Goal: Information Seeking & Learning: Learn about a topic

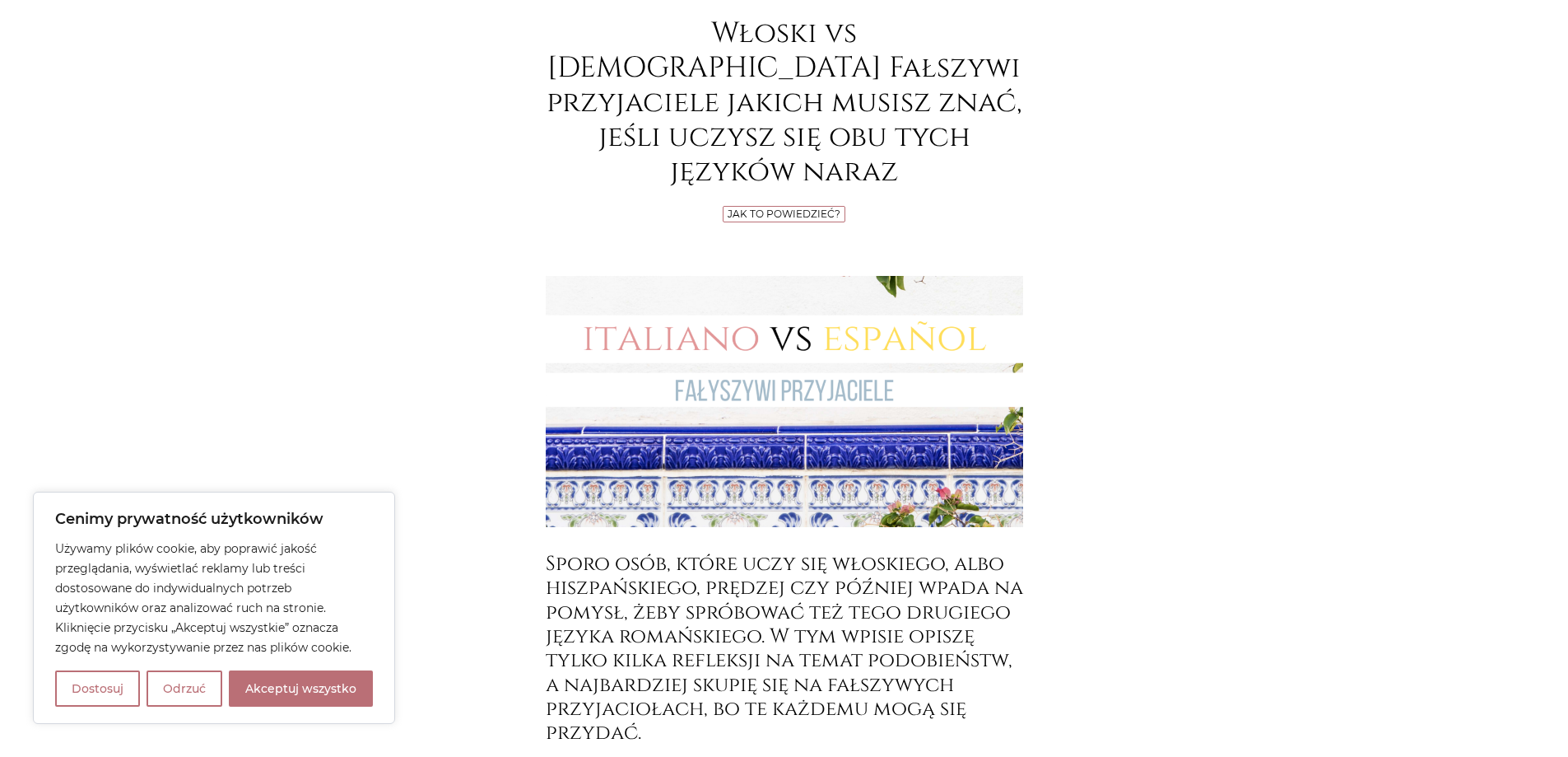
scroll to position [329, 0]
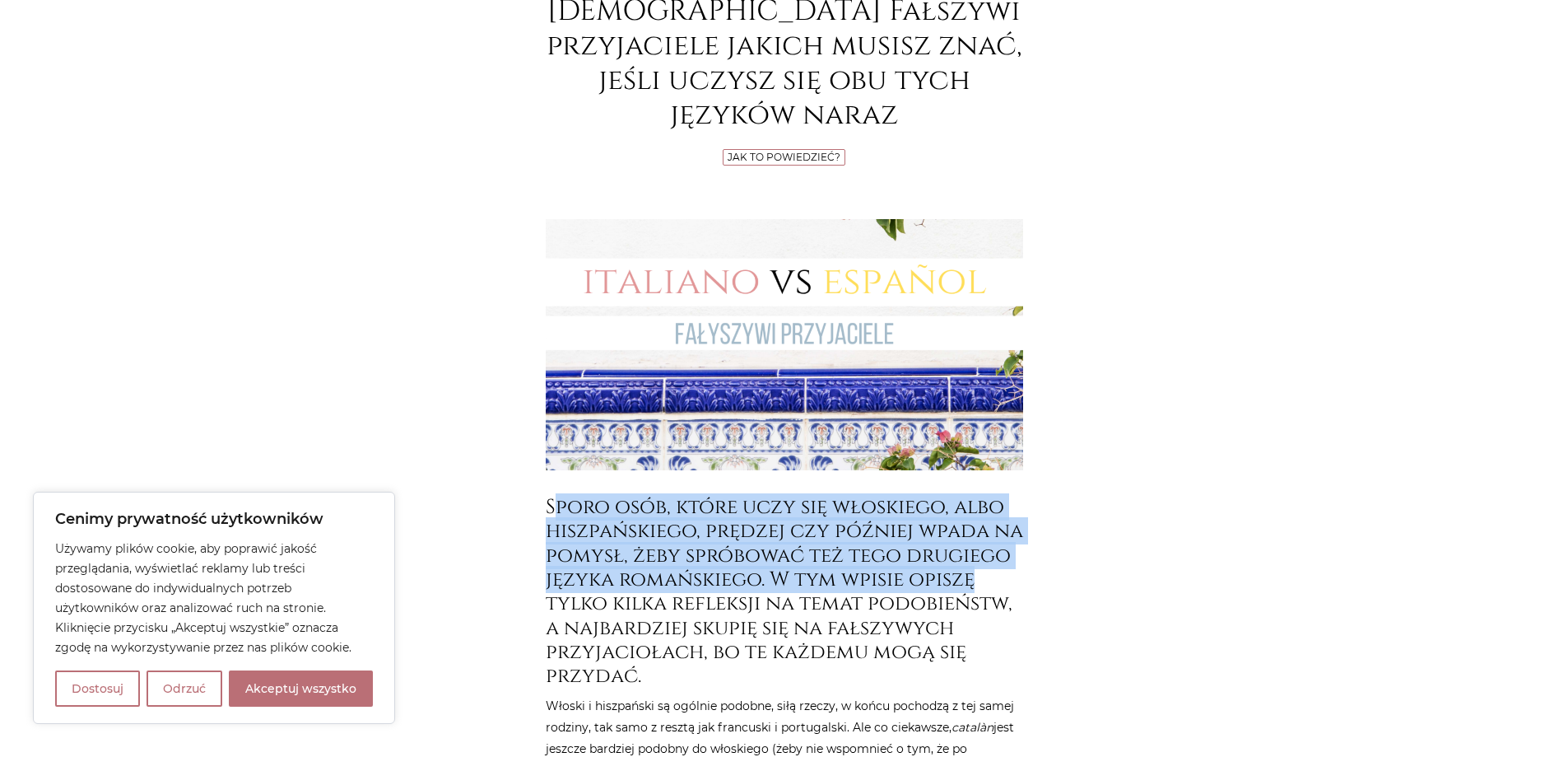
drag, startPoint x: 729, startPoint y: 465, endPoint x: 1056, endPoint y: 522, distance: 331.9
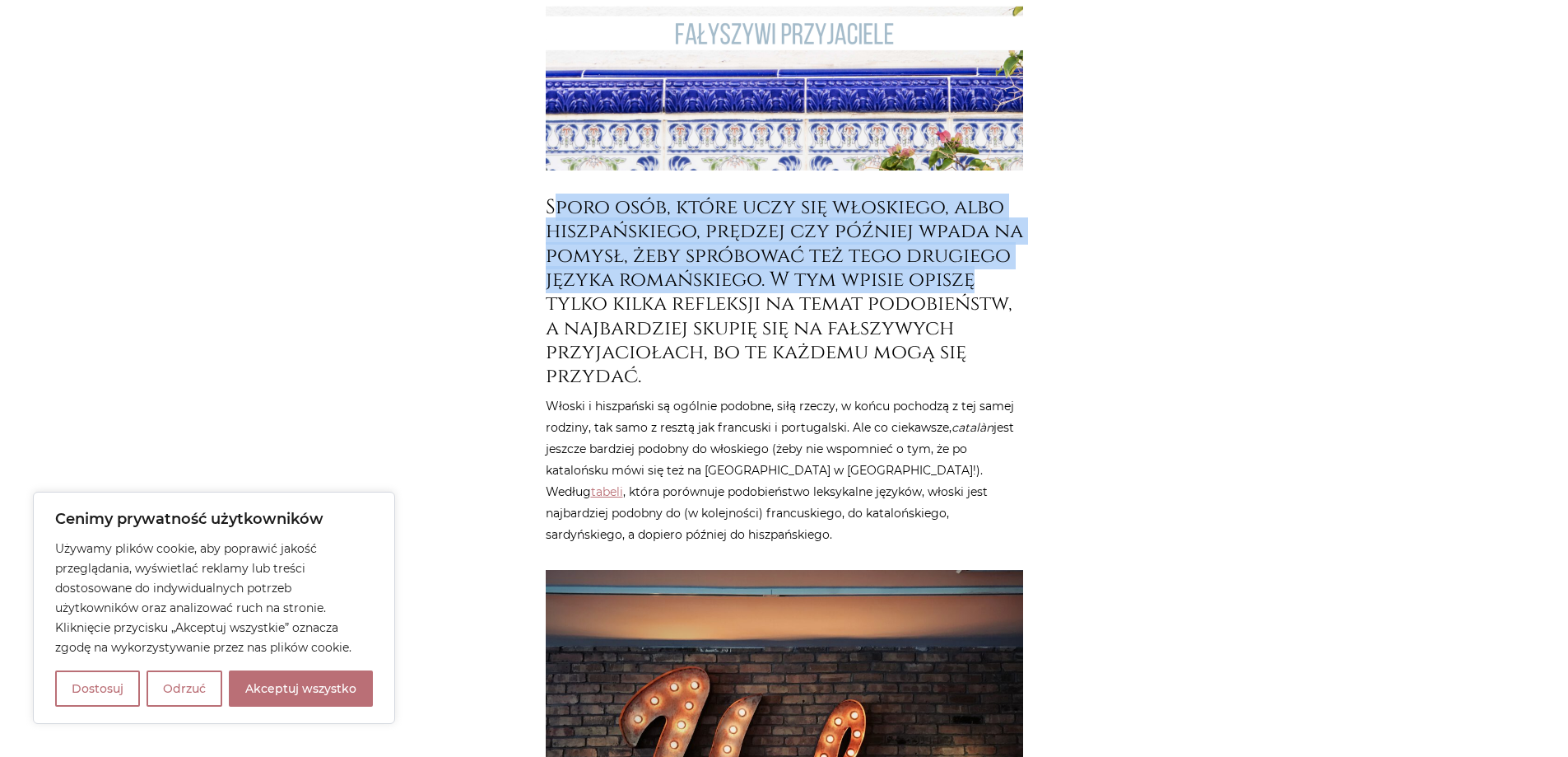
scroll to position [659, 0]
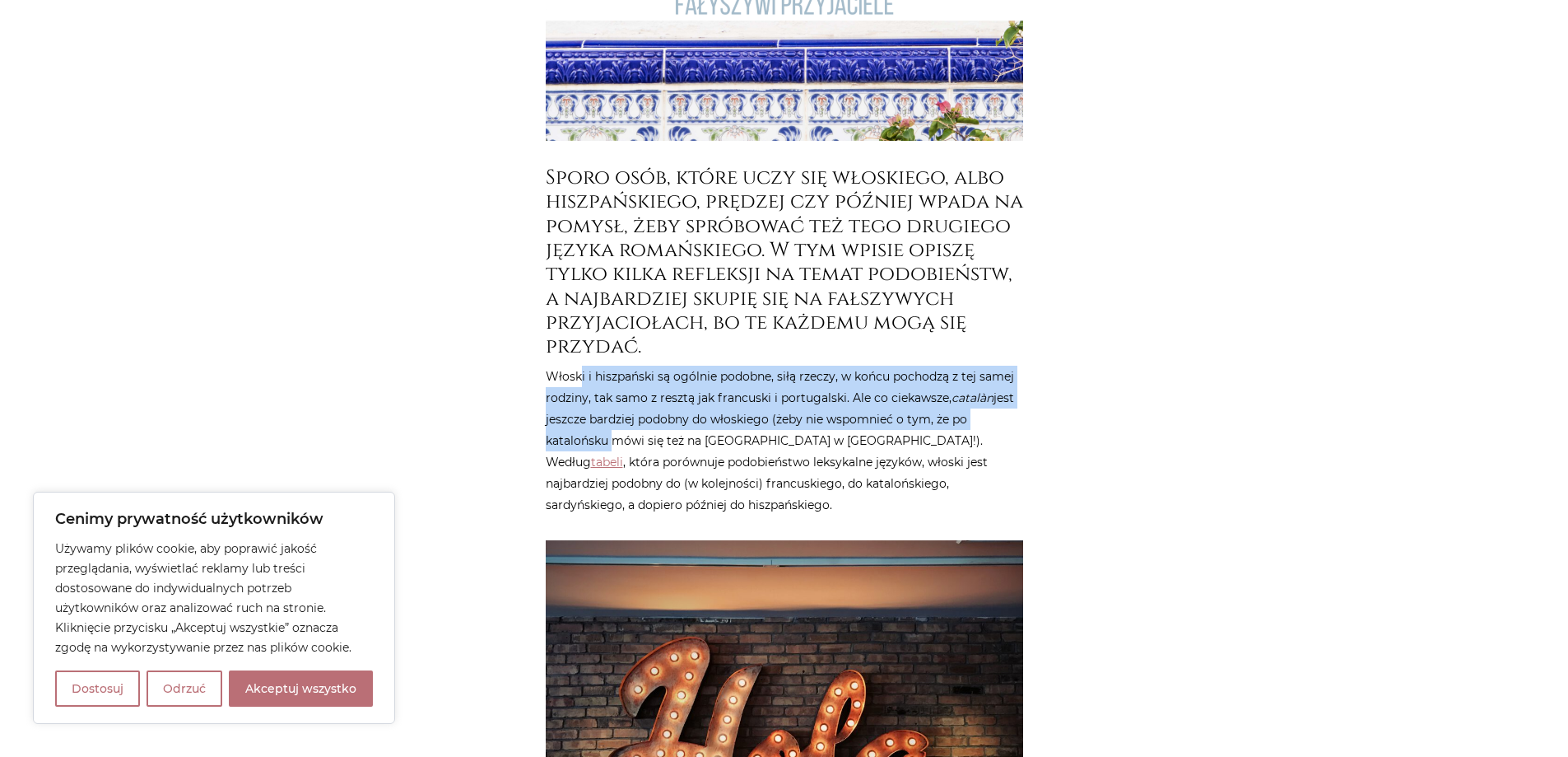
drag, startPoint x: 583, startPoint y: 319, endPoint x: 615, endPoint y: 380, distance: 68.9
click at [615, 380] on p "Włoski i hiszpański są ogólnie podobne, siłą rzeczy, w końcu pochodzą z tej sam…" at bounding box center [784, 440] width 477 height 150
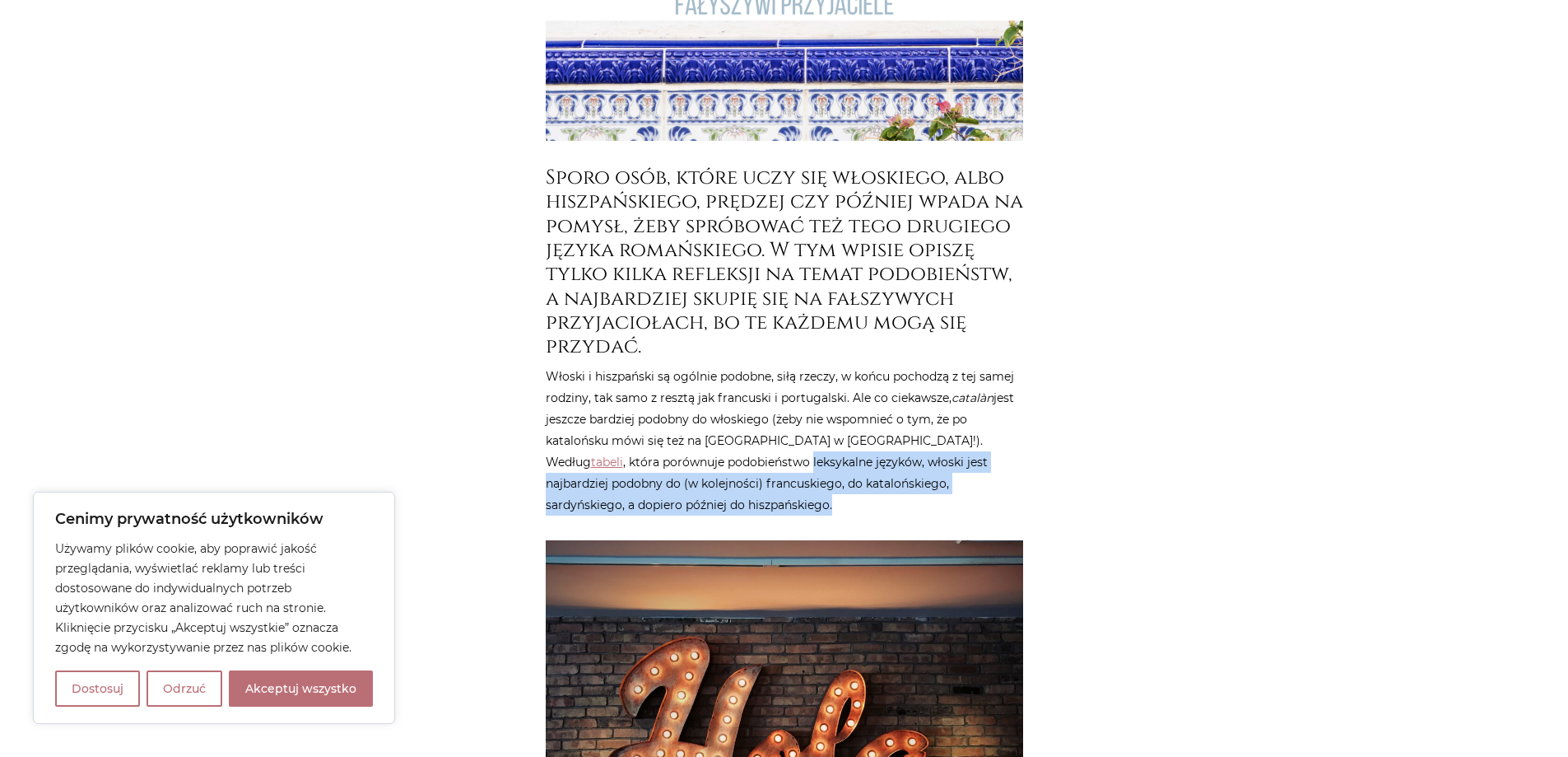
drag, startPoint x: 633, startPoint y: 400, endPoint x: 734, endPoint y: 446, distance: 111.0
click at [734, 446] on p "Włoski i hiszpański są ogólnie podobne, siłą rzeczy, w końcu pochodzą z tej sam…" at bounding box center [784, 440] width 477 height 150
drag, startPoint x: 716, startPoint y: 446, endPoint x: 749, endPoint y: 404, distance: 53.4
click at [749, 404] on p "Włoski i hiszpański są ogólnie podobne, siłą rzeczy, w końcu pochodzą z tej sam…" at bounding box center [784, 440] width 477 height 150
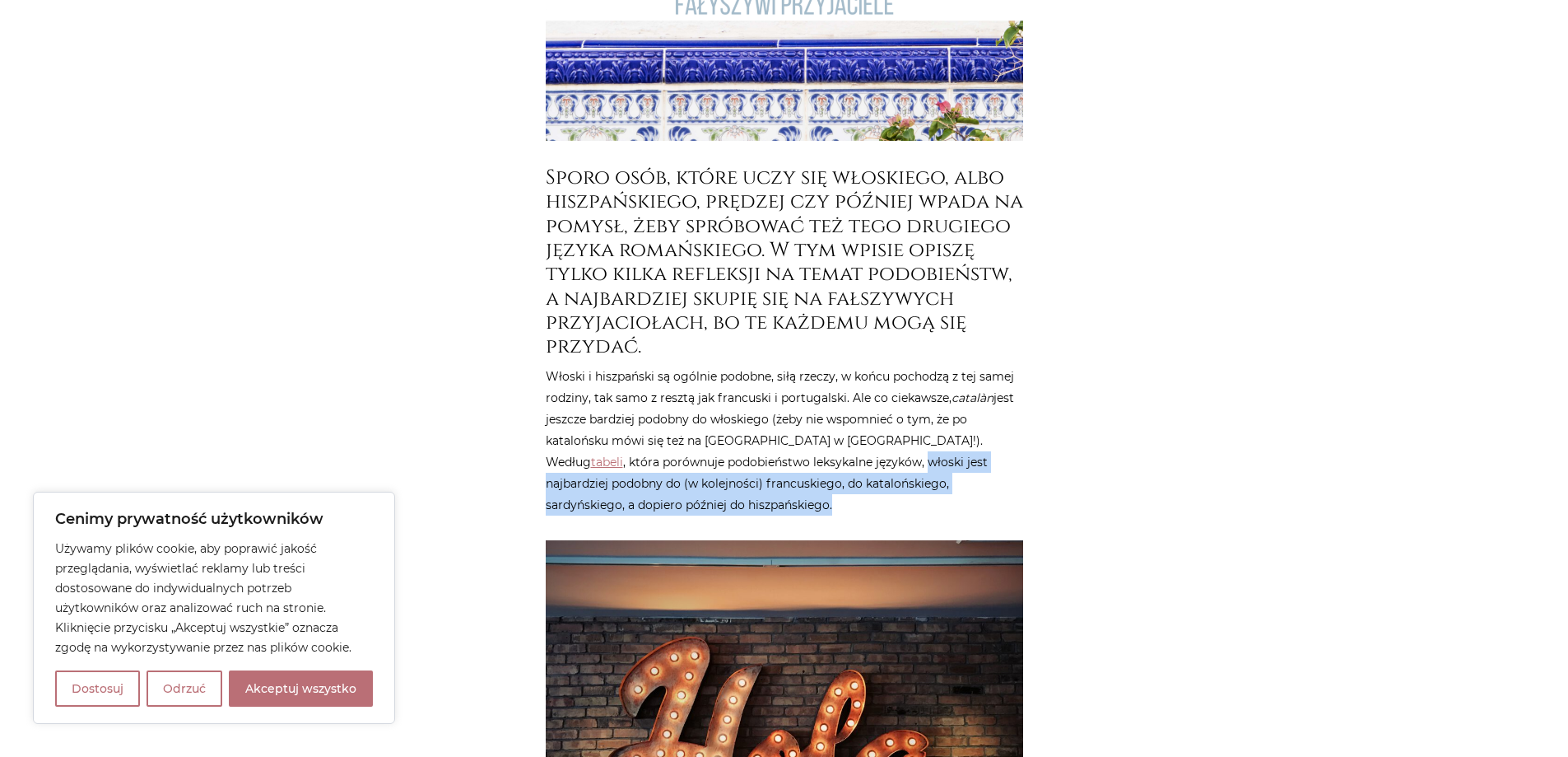
copy p "włoski jest najbardziej podobny do (w kolejności) francuskiego, do katalońskieg…"
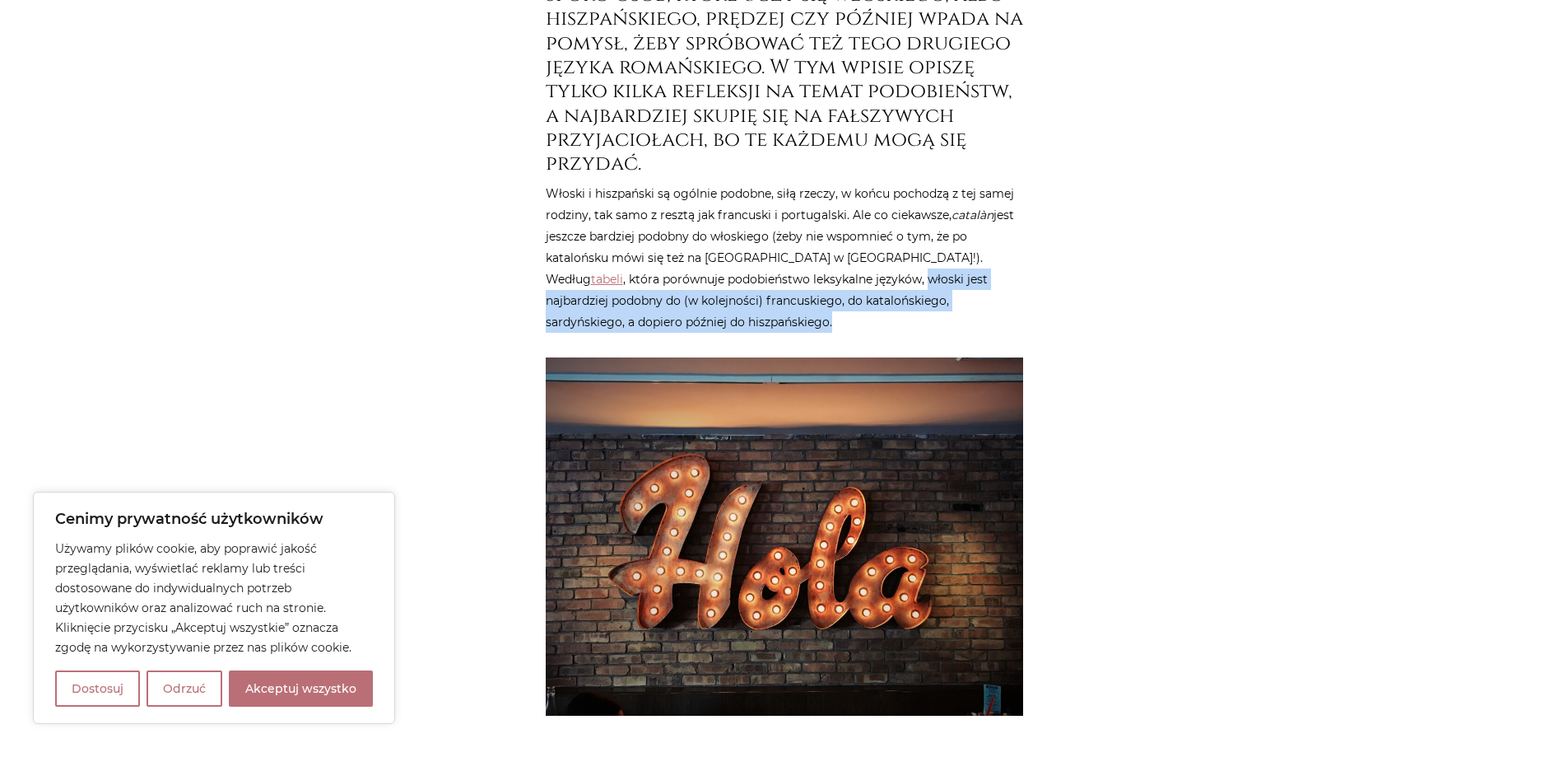
scroll to position [906, 0]
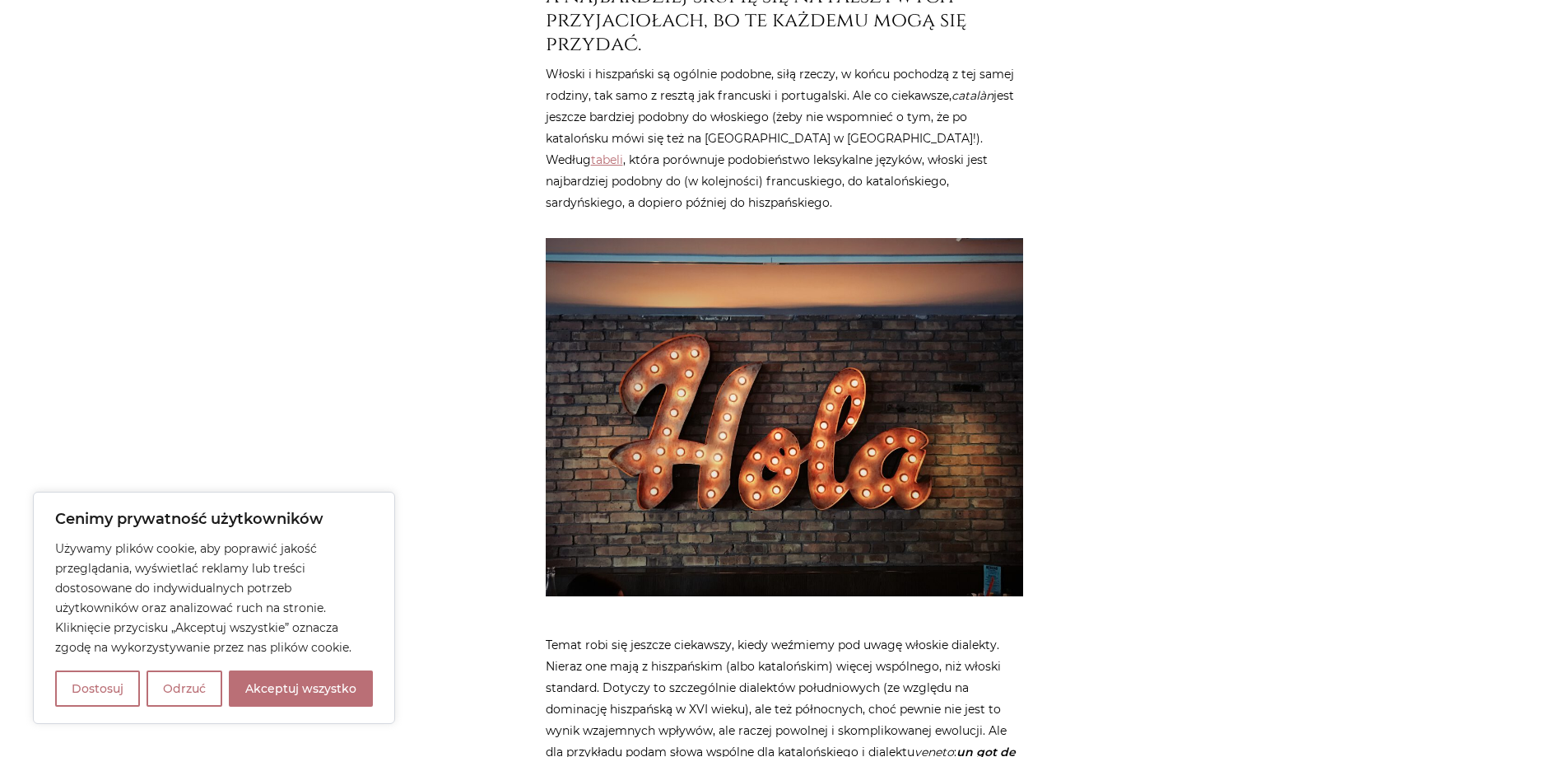
scroll to position [988, 0]
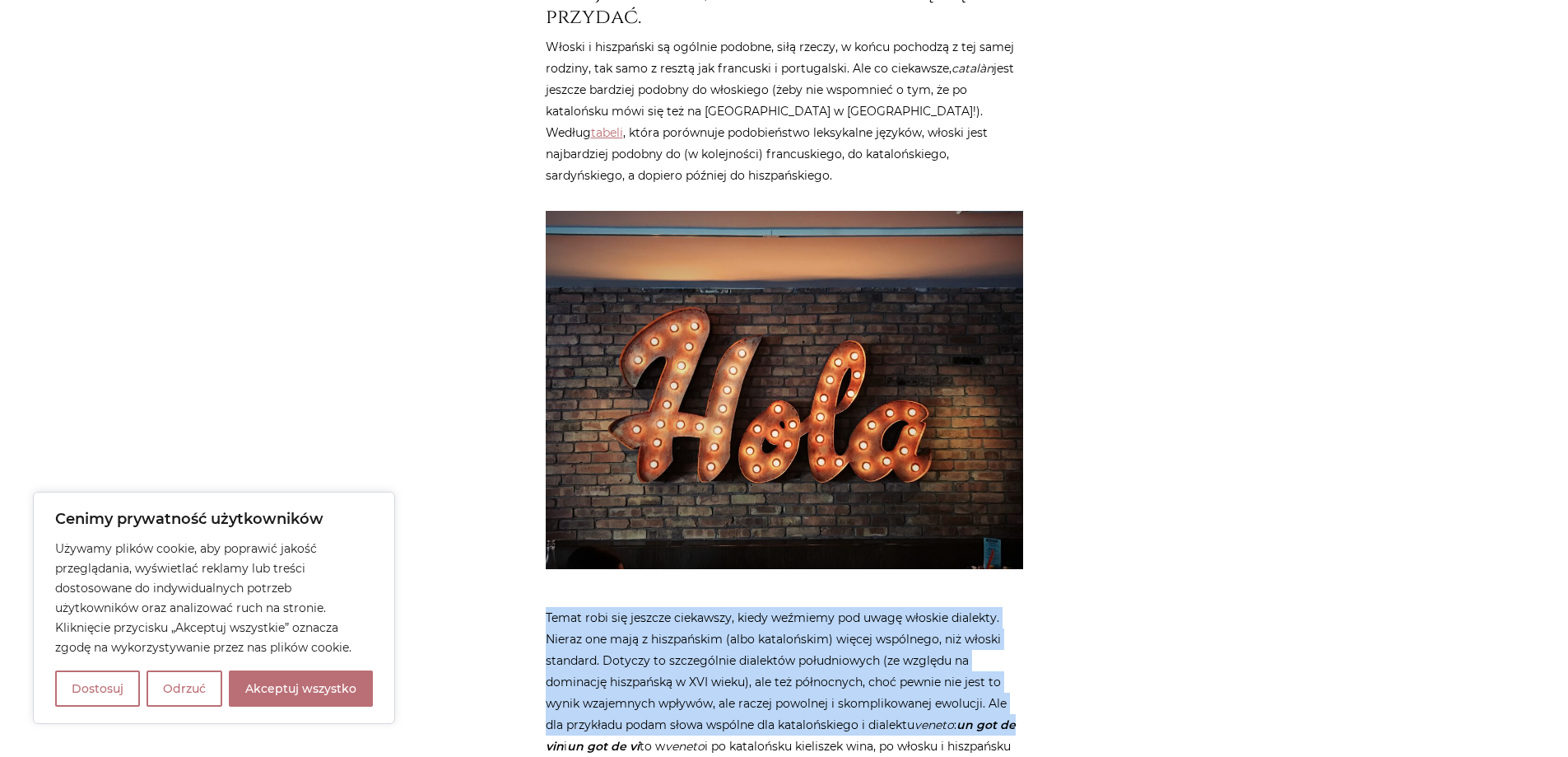
drag, startPoint x: 530, startPoint y: 559, endPoint x: 1088, endPoint y: 676, distance: 570.1
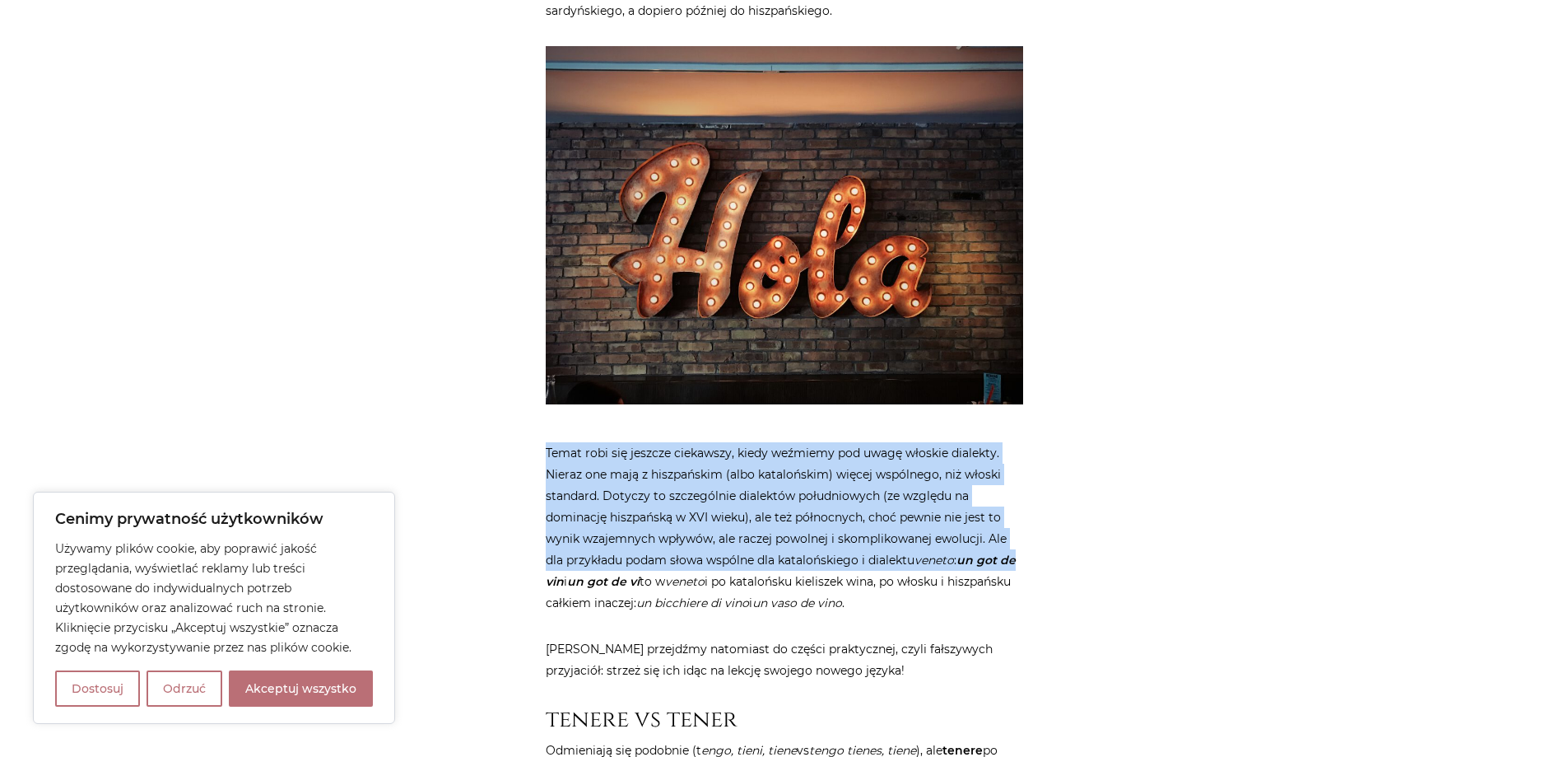
scroll to position [1235, 0]
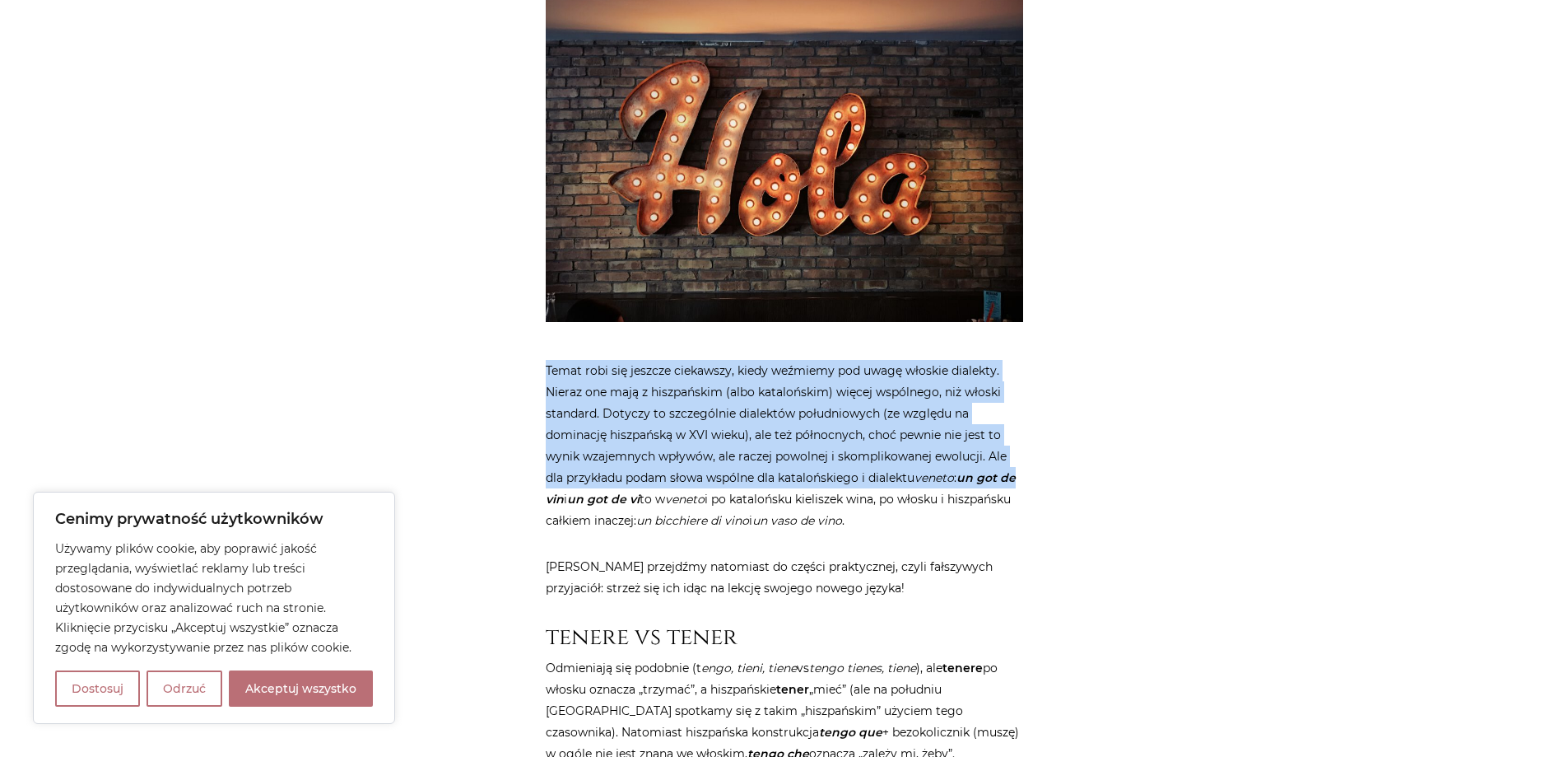
click at [633, 392] on p "Temat robi się jeszcze ciekawszy, kiedy weźmiemy pod uwagę włoskie dialekty. Ni…" at bounding box center [784, 445] width 477 height 171
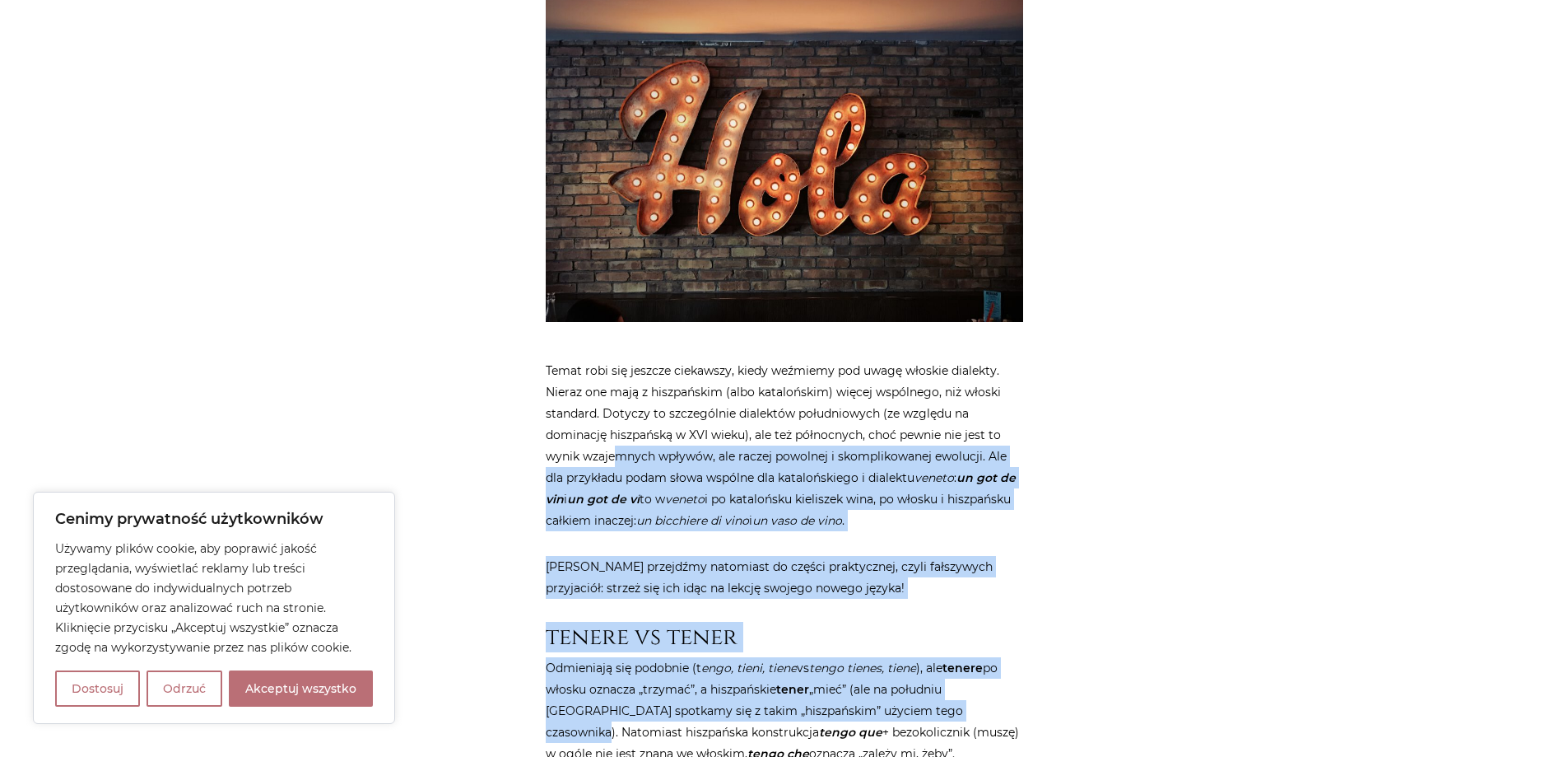
drag, startPoint x: 616, startPoint y: 392, endPoint x: 1005, endPoint y: 650, distance: 466.8
click at [1005, 657] on p "Odmieniają się podobnie (t engo, tieni, tiene vs tengo tienes, tiene ), ale ten…" at bounding box center [784, 710] width 477 height 107
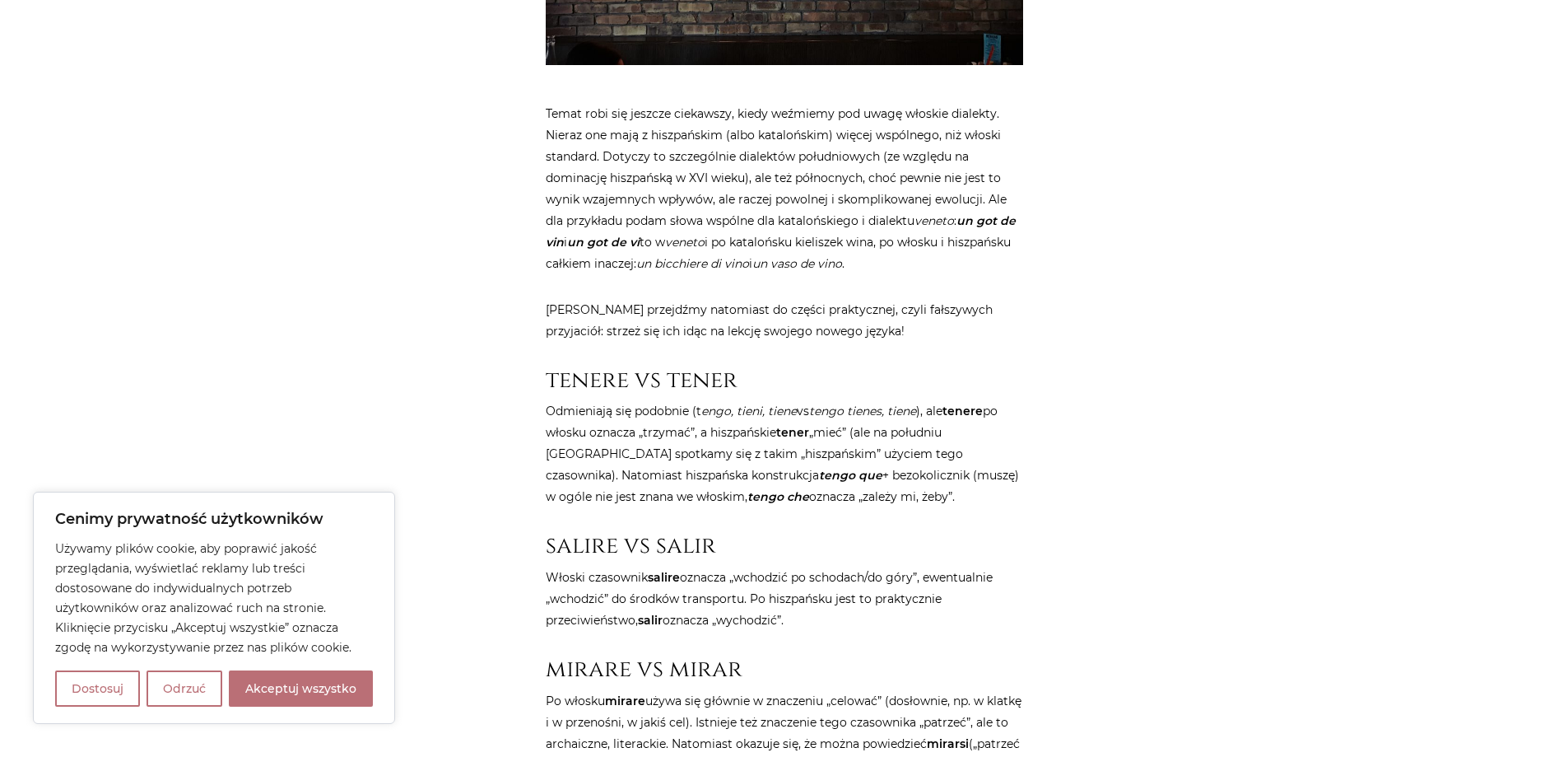
scroll to position [1564, 0]
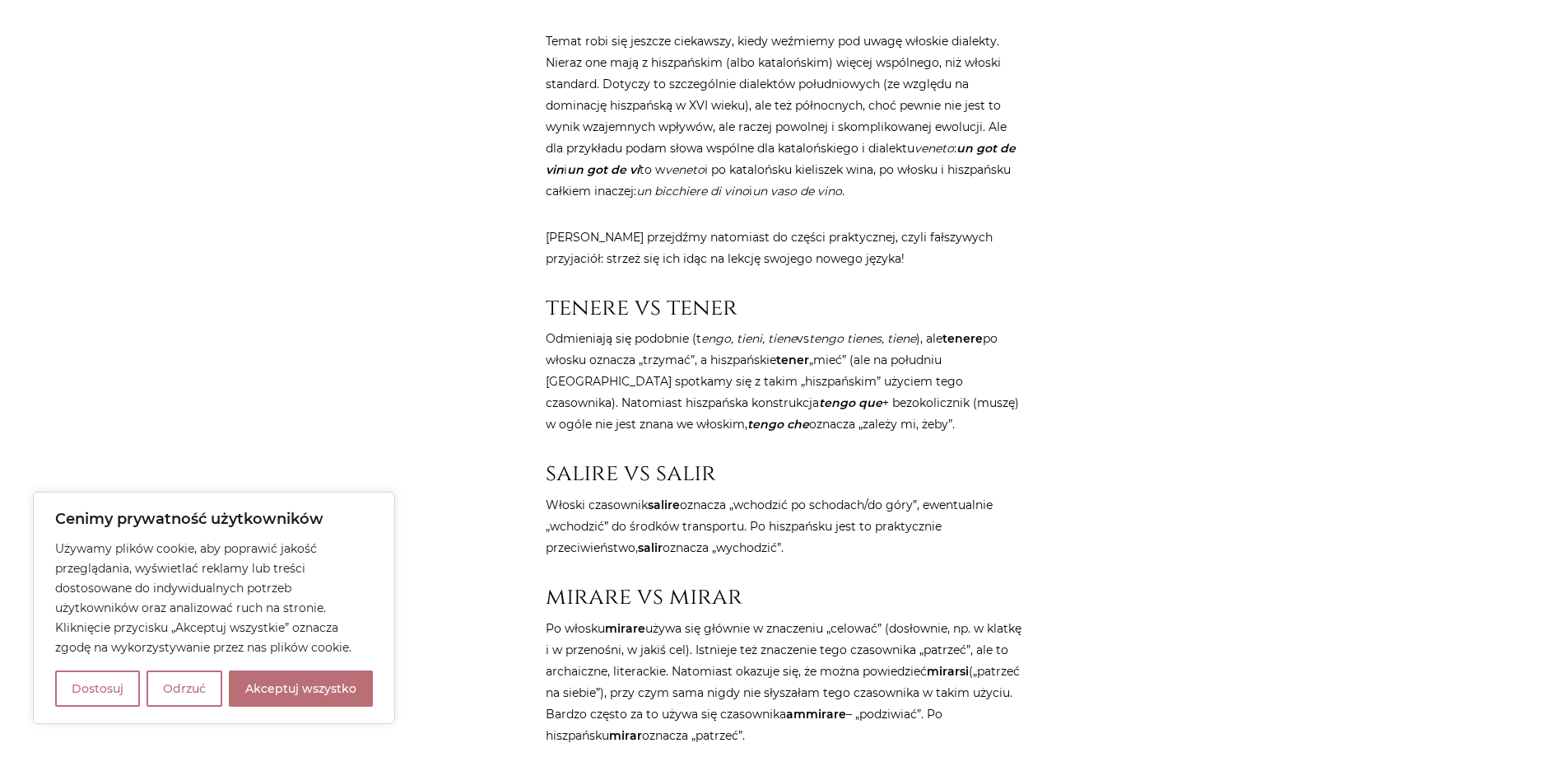
drag, startPoint x: 858, startPoint y: 372, endPoint x: 495, endPoint y: 352, distance: 363.6
drag, startPoint x: 483, startPoint y: 352, endPoint x: 922, endPoint y: 368, distance: 439.3
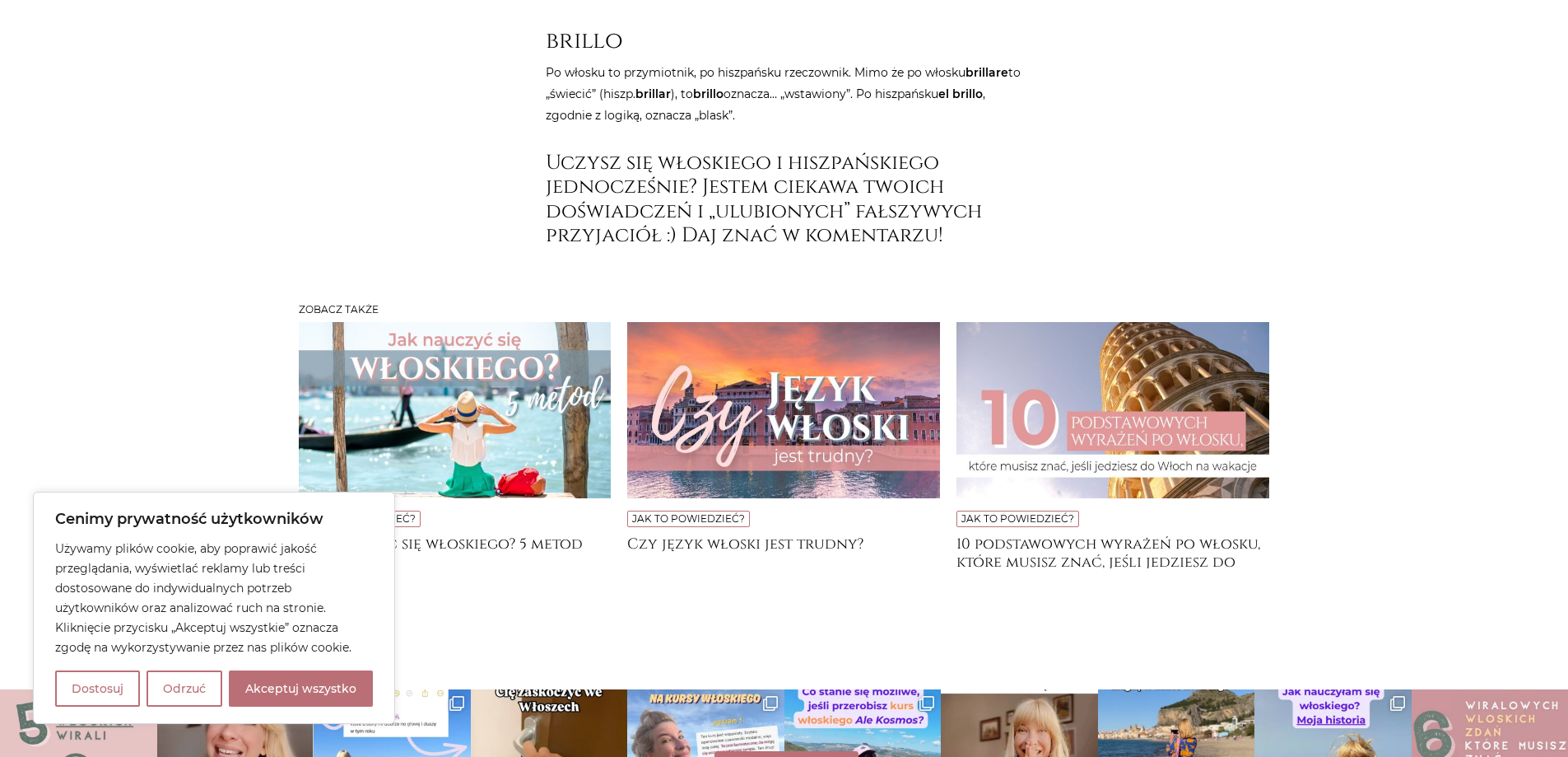
scroll to position [5024, 0]
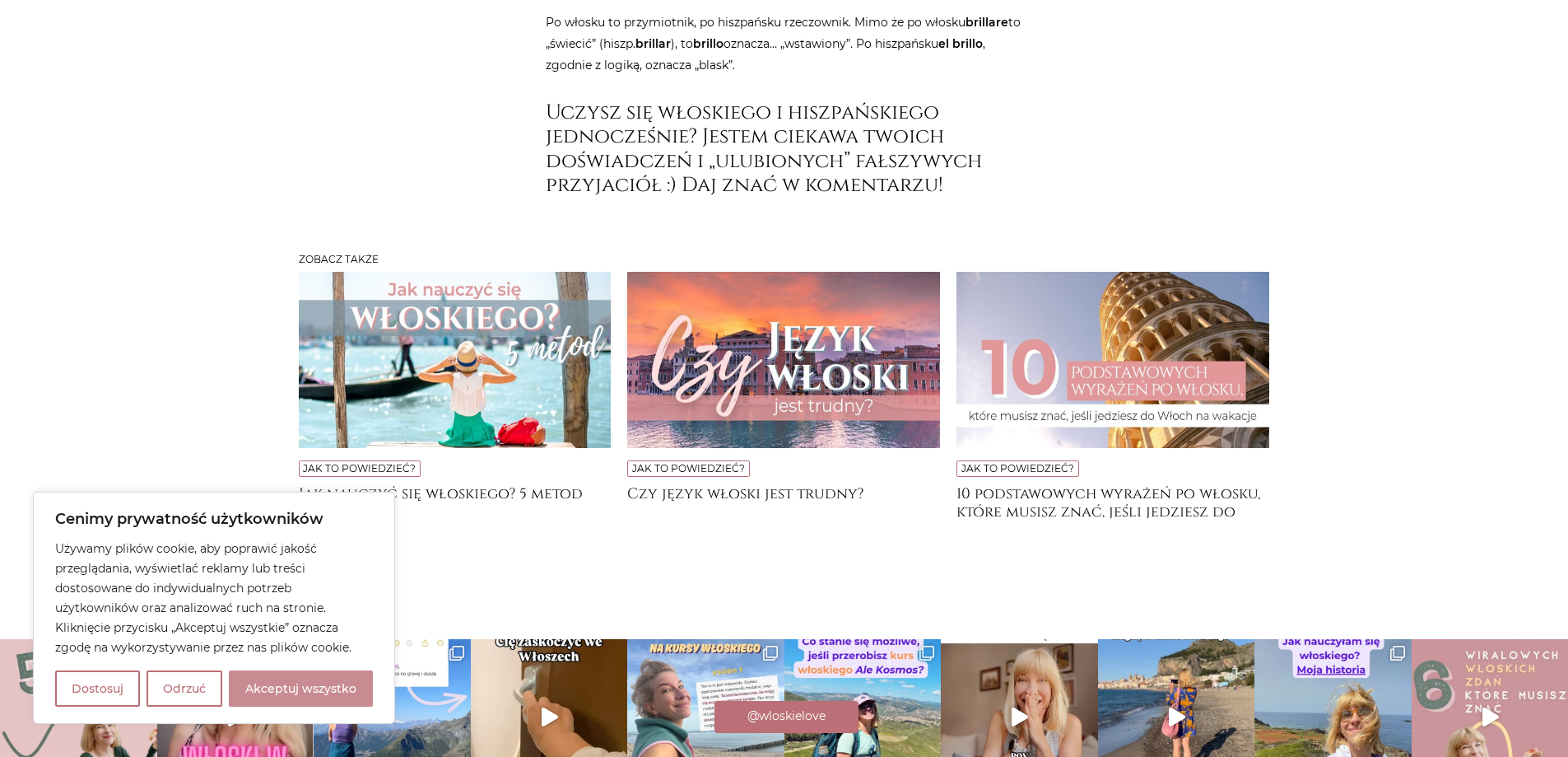
click at [330, 681] on button "Akceptuj wszystko" at bounding box center [301, 688] width 144 height 36
checkbox input "true"
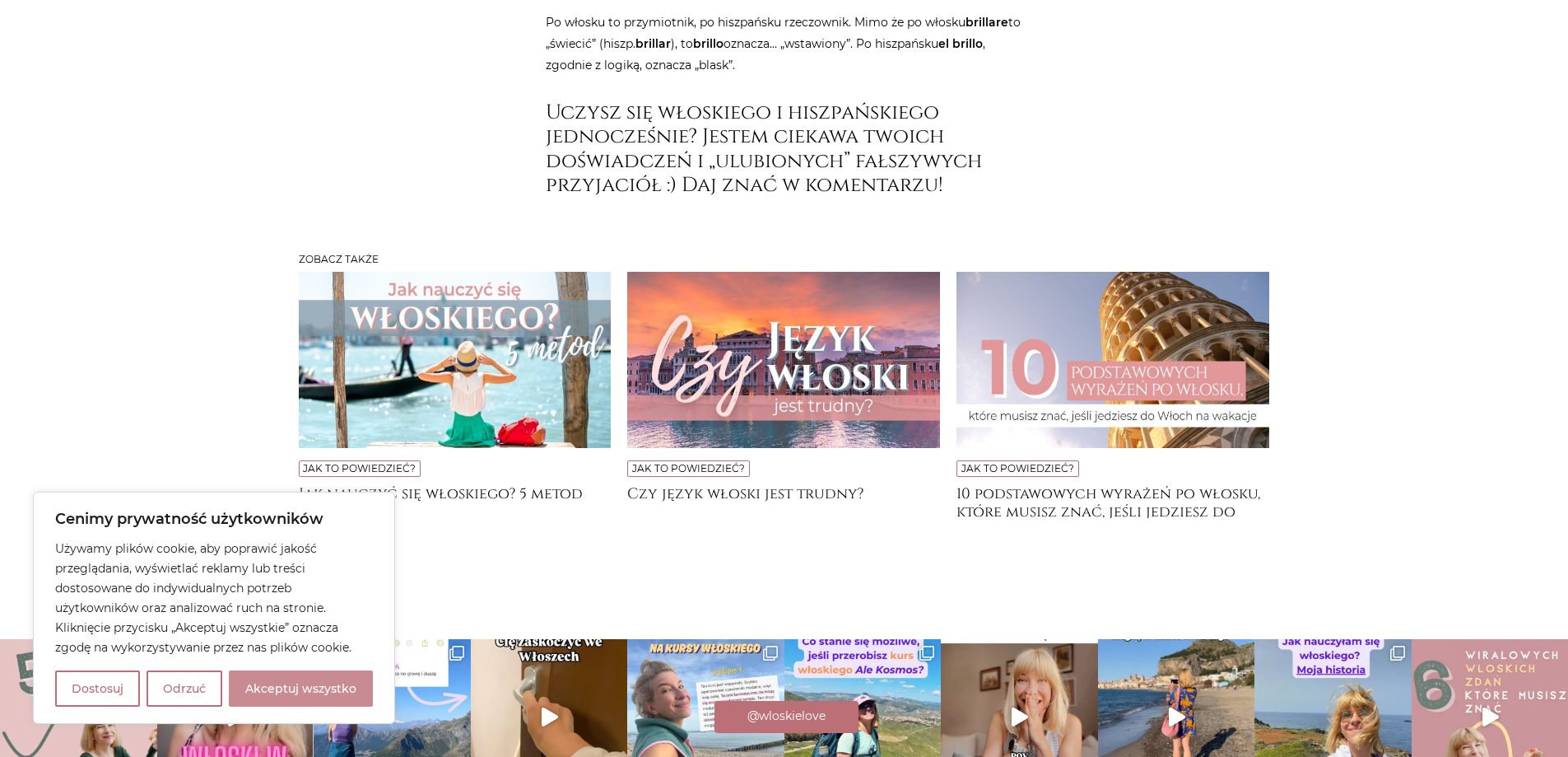
checkbox input "true"
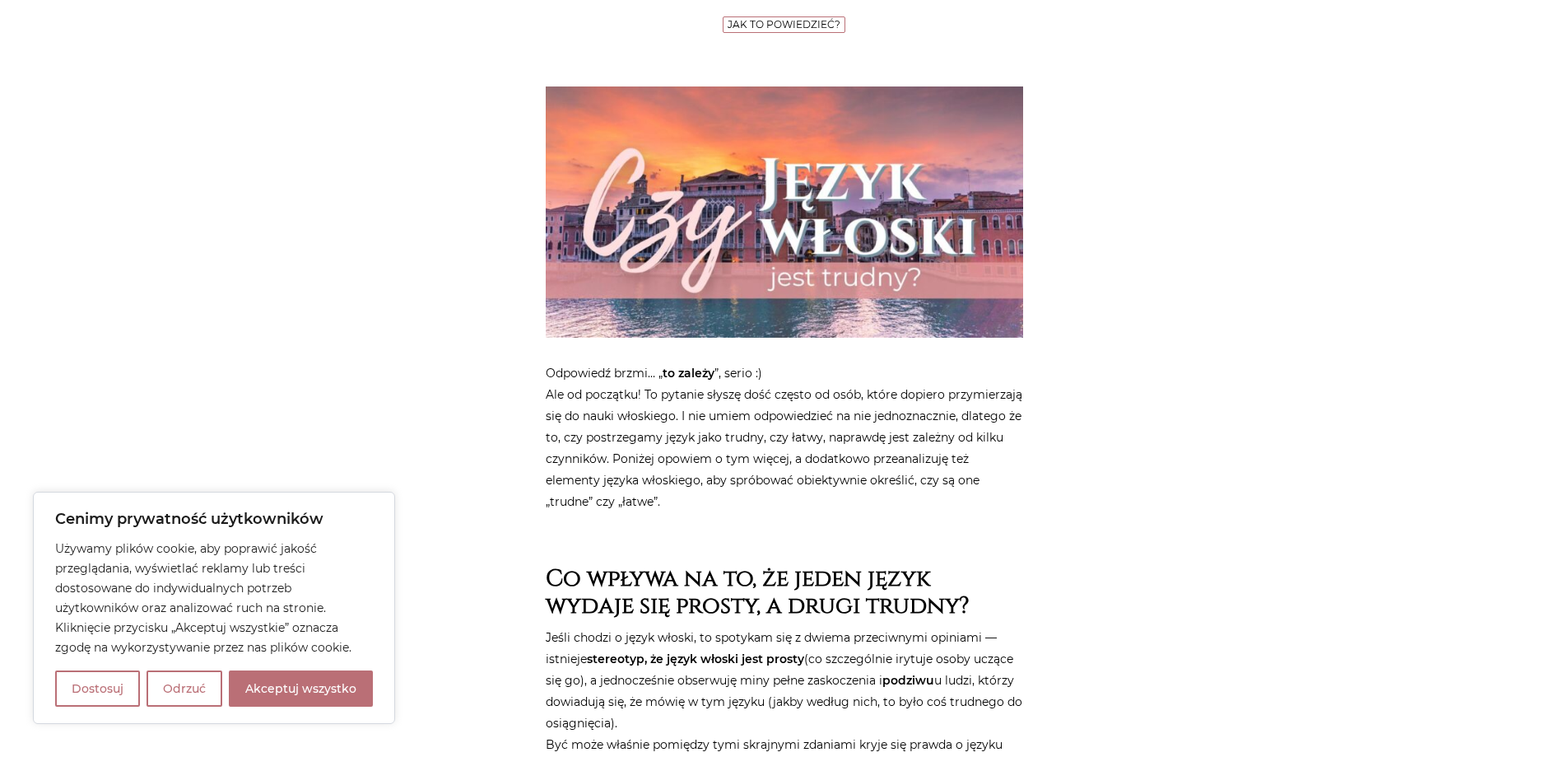
scroll to position [412, 0]
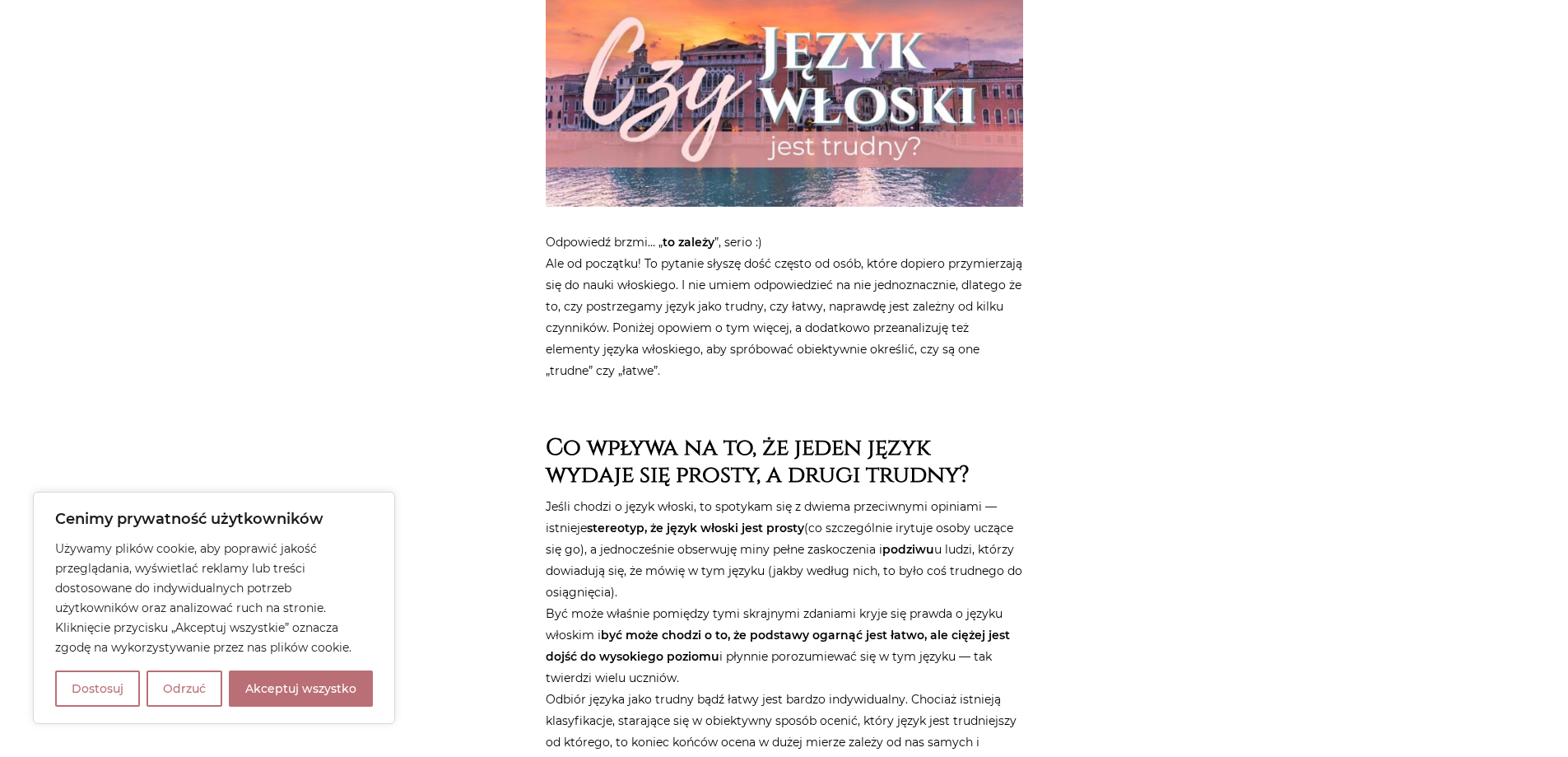
drag, startPoint x: 797, startPoint y: 292, endPoint x: 837, endPoint y: 368, distance: 85.9
click at [837, 368] on p "Odpowiedź brzmi… „ to zależy ”, serio :) Ale od początku! To pytanie słyszę doś…" at bounding box center [784, 306] width 477 height 150
